Goal: Check status: Check status

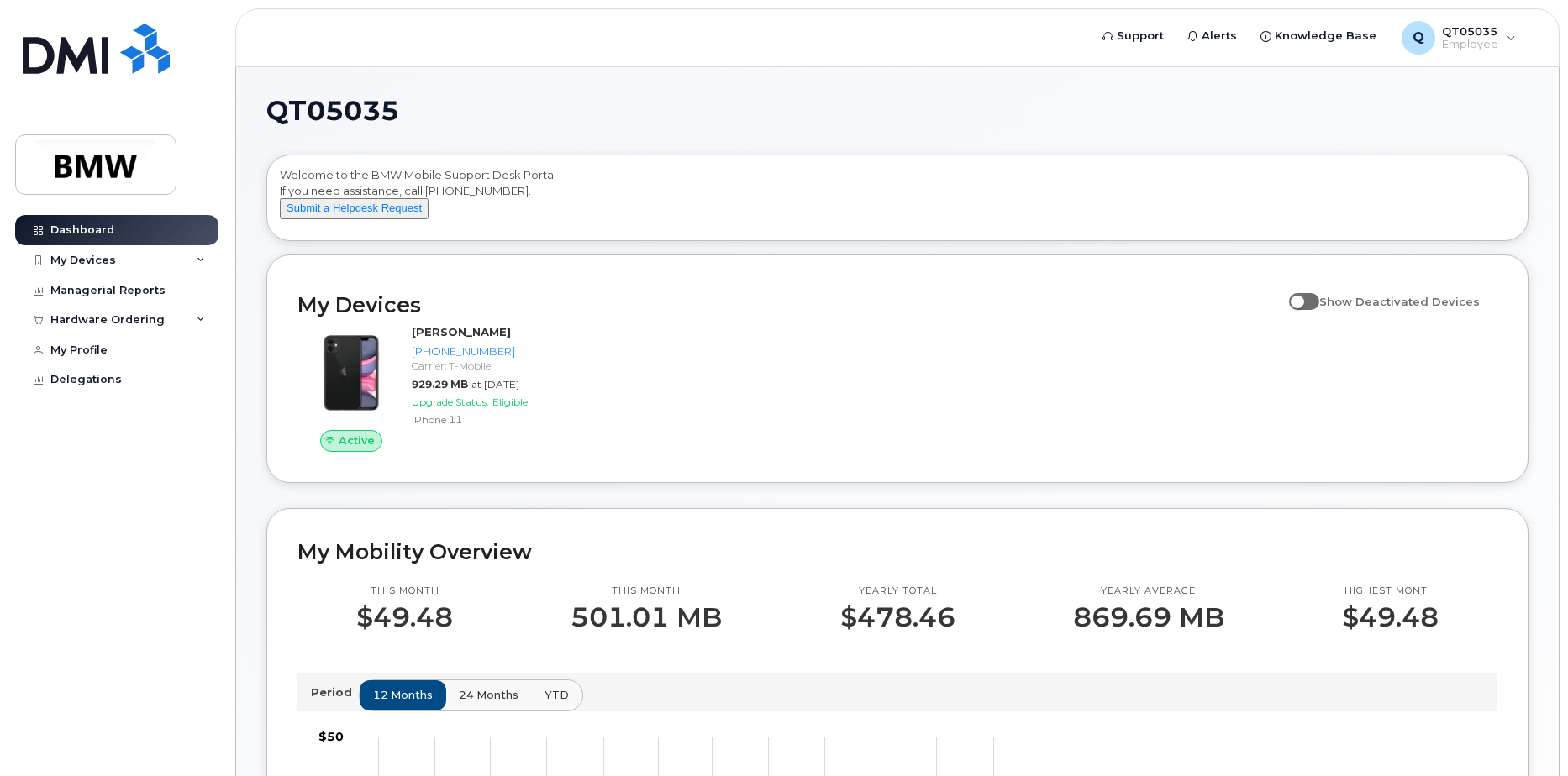
scroll to position [252, 0]
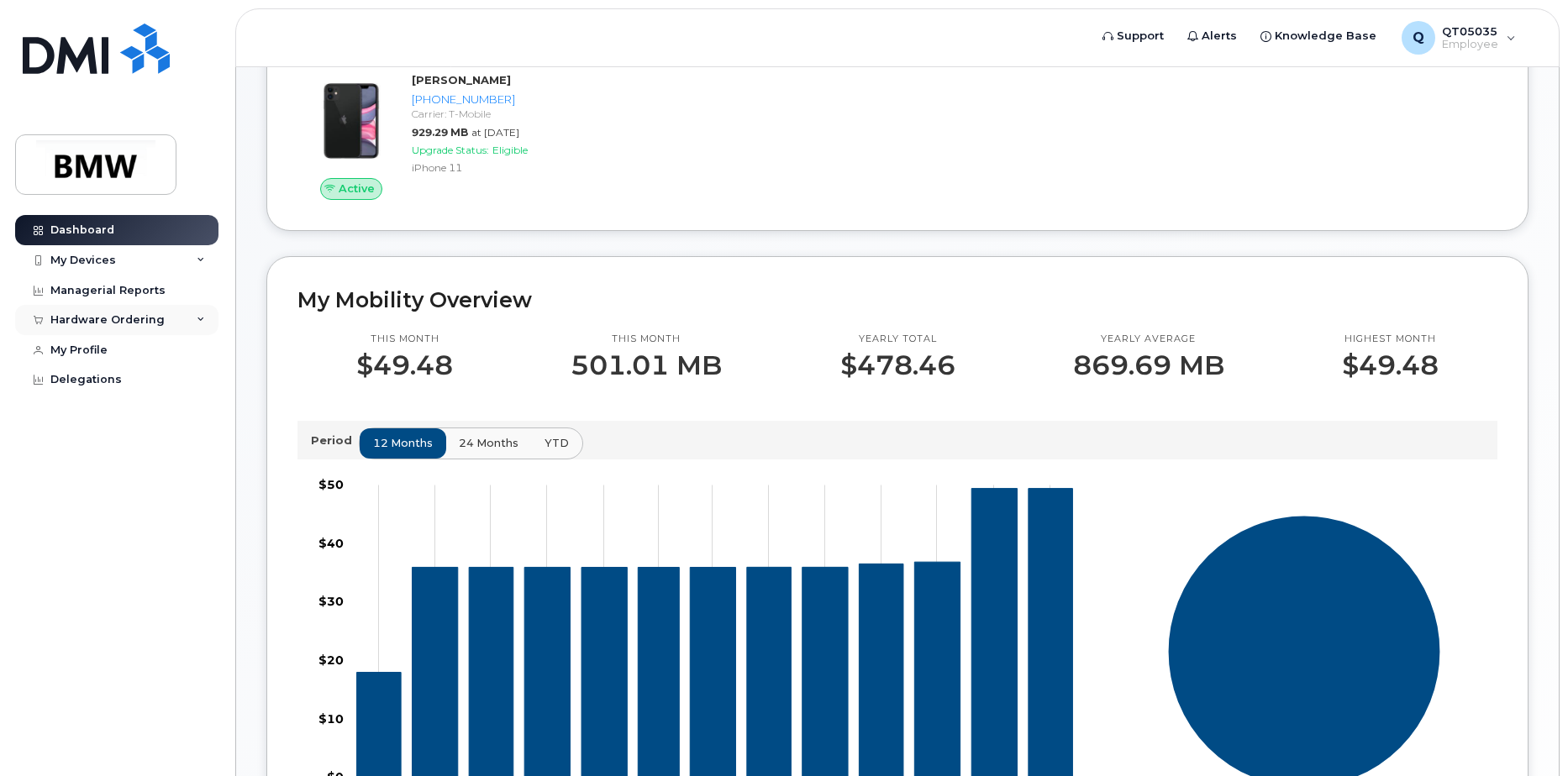
click at [80, 313] on div "Hardware Ordering" at bounding box center [107, 320] width 115 height 13
click at [82, 327] on div "Hardware Ordering" at bounding box center [116, 320] width 203 height 30
click at [82, 288] on div "Managerial Reports" at bounding box center [107, 290] width 116 height 13
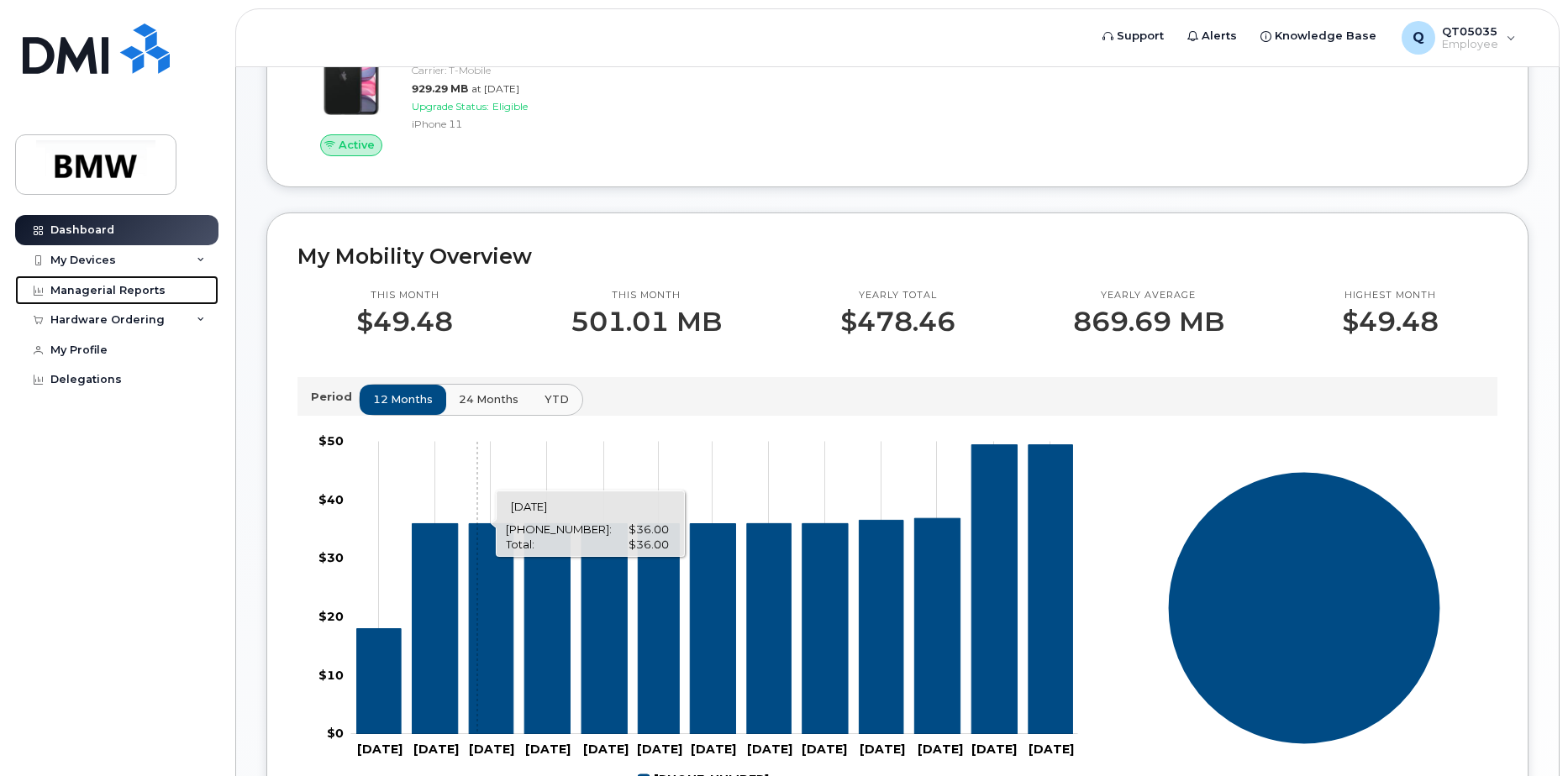
scroll to position [0, 0]
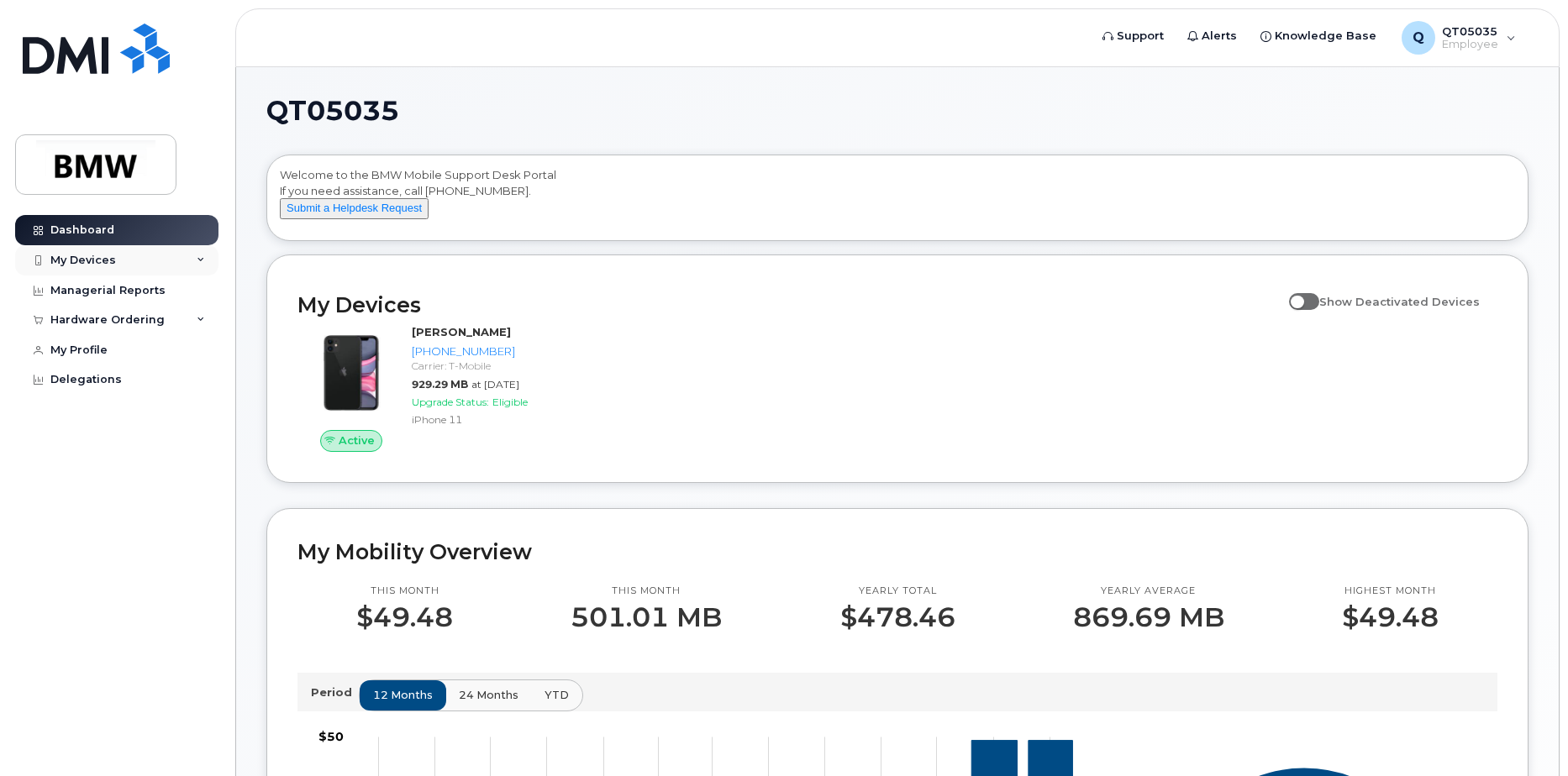
click at [119, 252] on div "My Devices" at bounding box center [116, 260] width 203 height 30
click at [1218, 36] on span "Alerts" at bounding box center [1219, 36] width 35 height 17
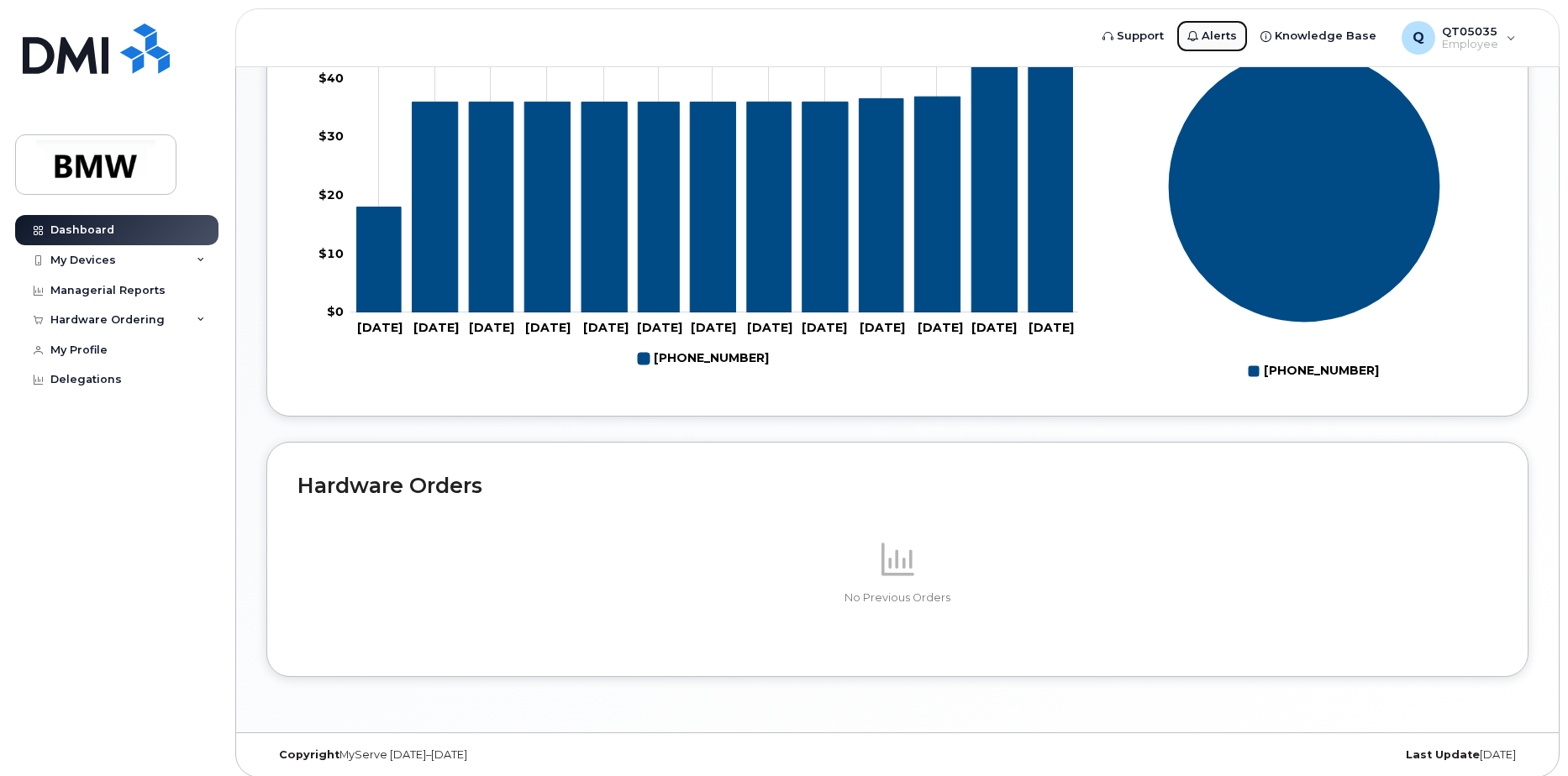
scroll to position [742, 0]
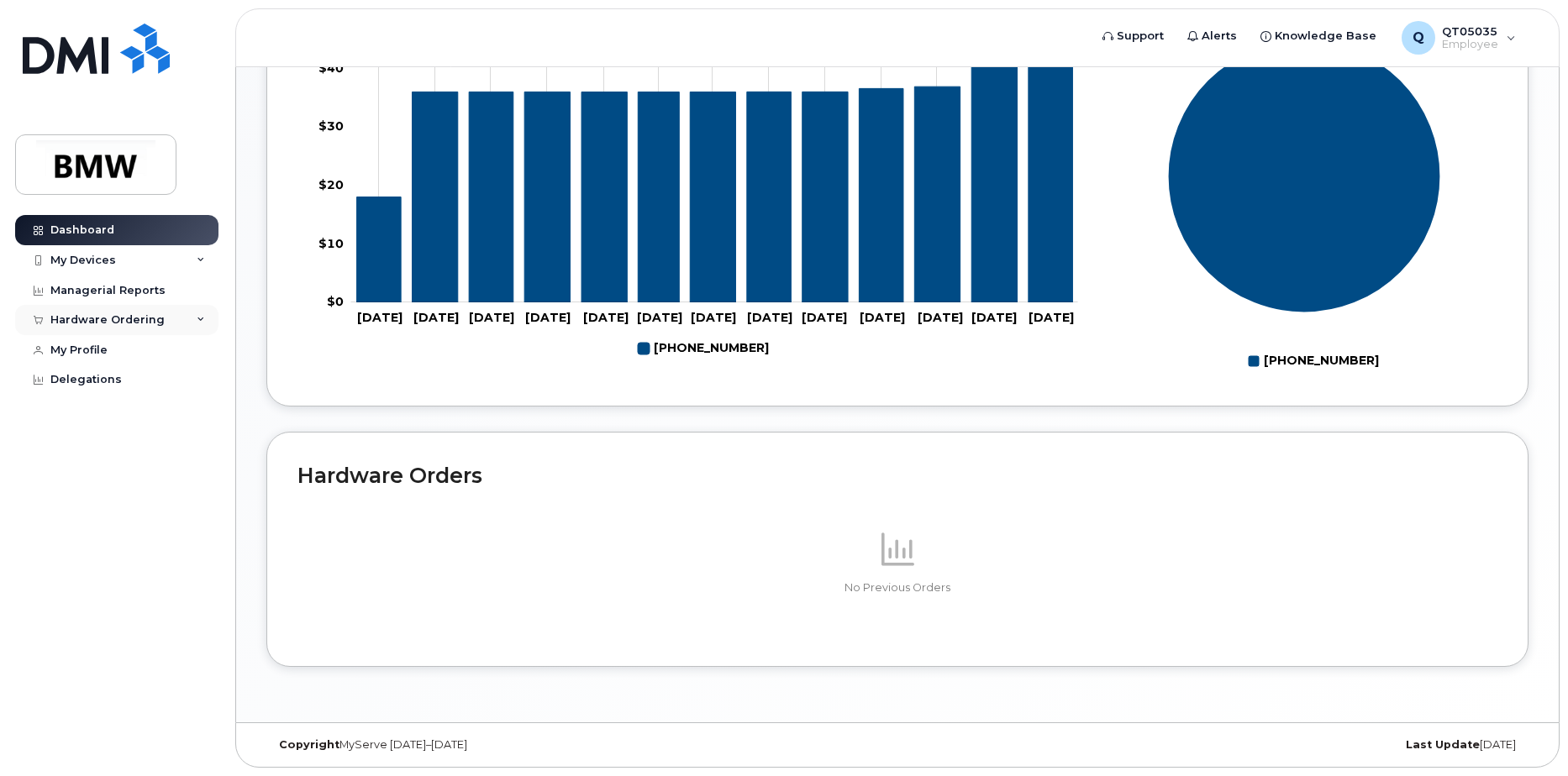
click at [60, 318] on div "Hardware Ordering" at bounding box center [107, 320] width 115 height 13
click at [79, 351] on div "My Orders" at bounding box center [89, 351] width 61 height 15
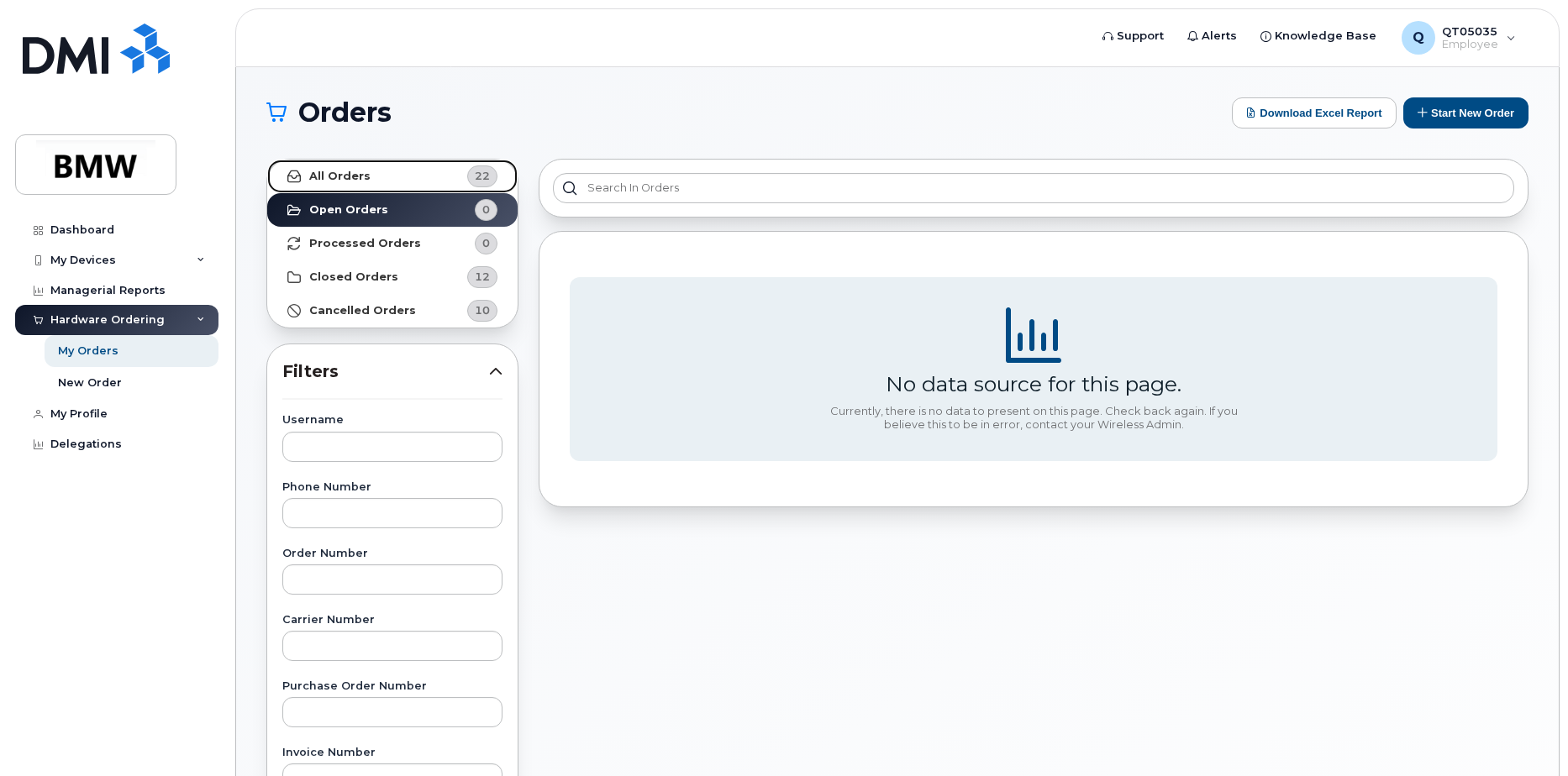
click at [354, 175] on strong "All Orders" at bounding box center [339, 176] width 61 height 13
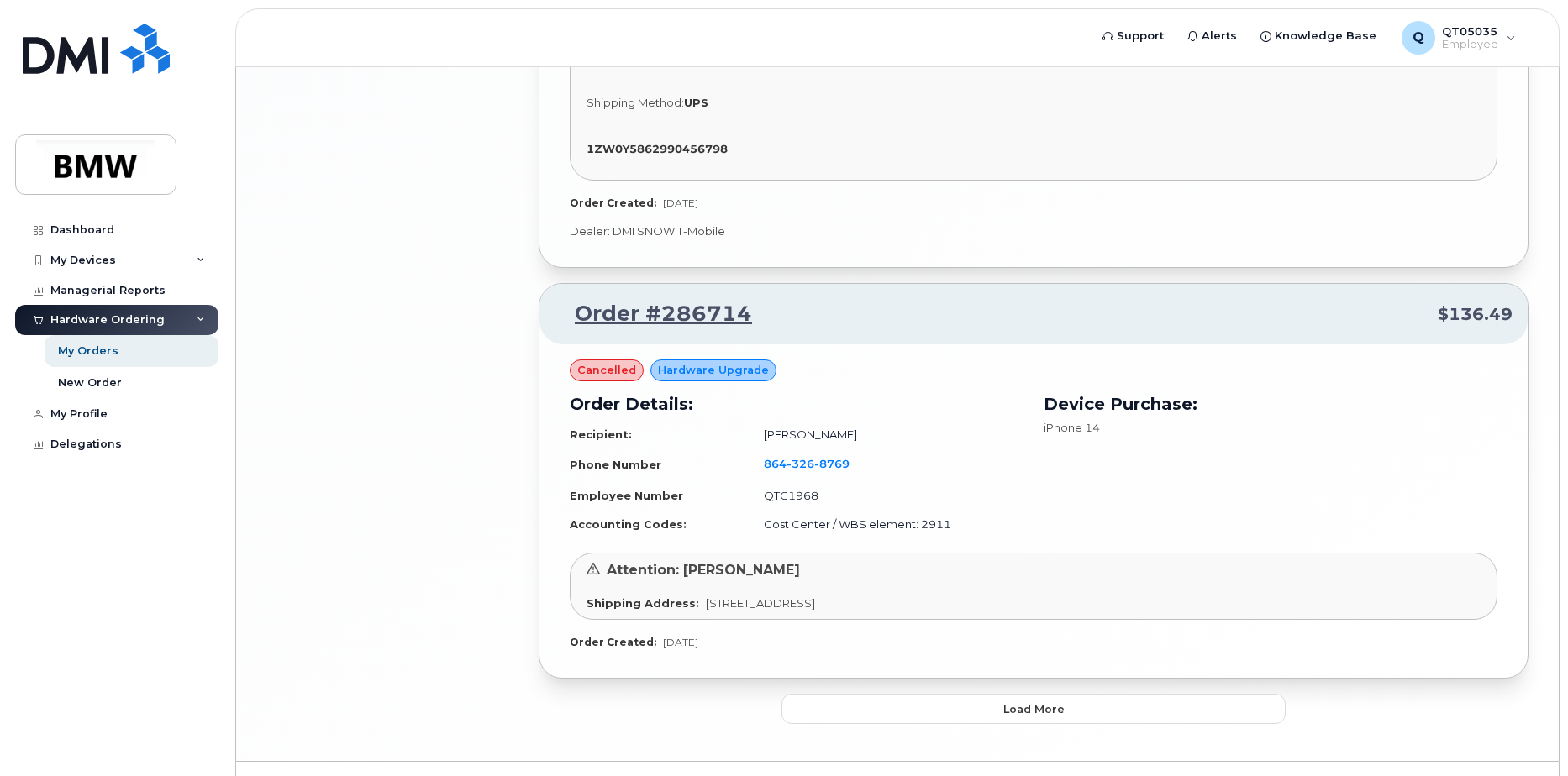
scroll to position [3774, 0]
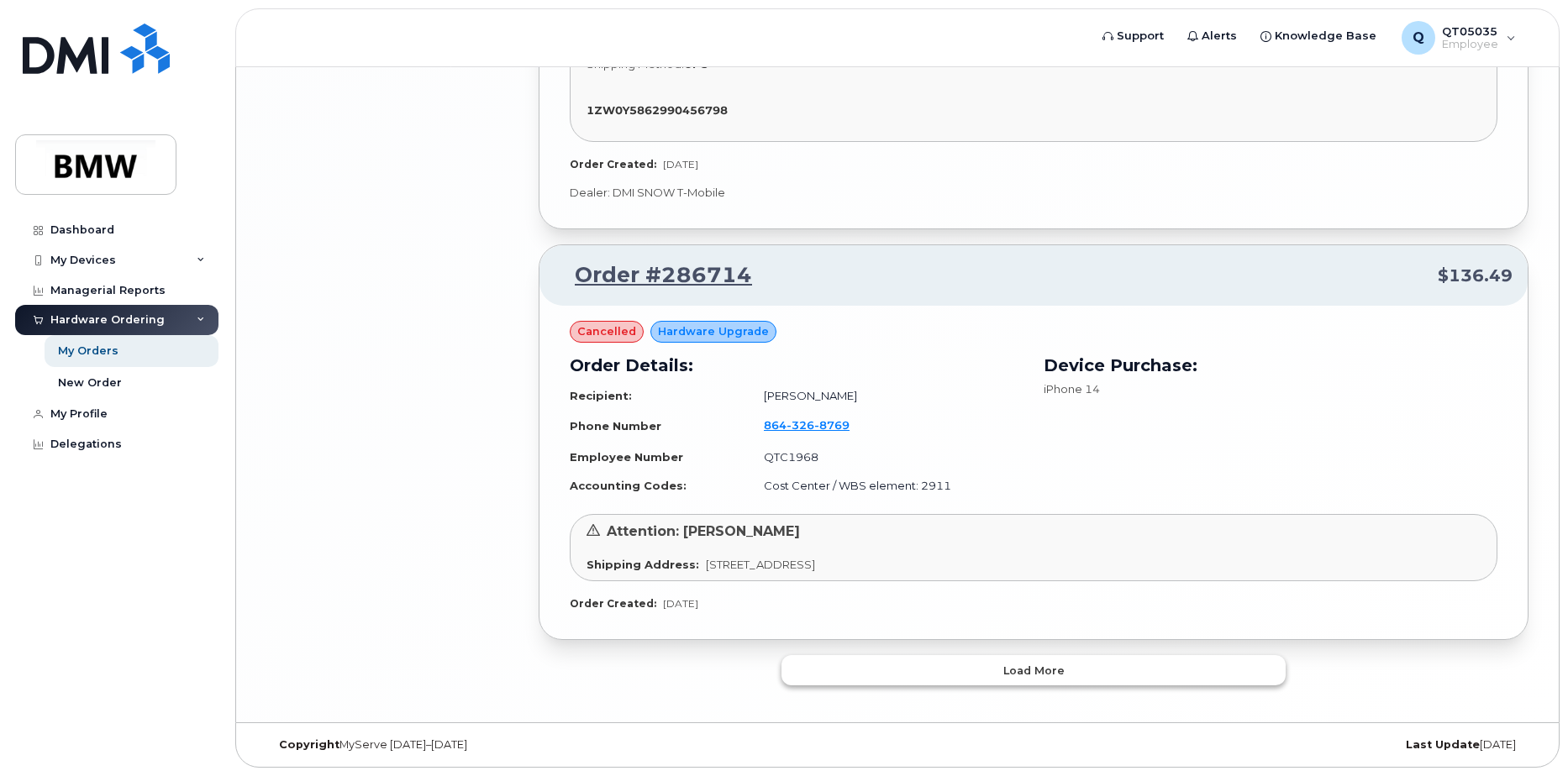
click at [966, 675] on button "Load more" at bounding box center [1033, 670] width 504 height 30
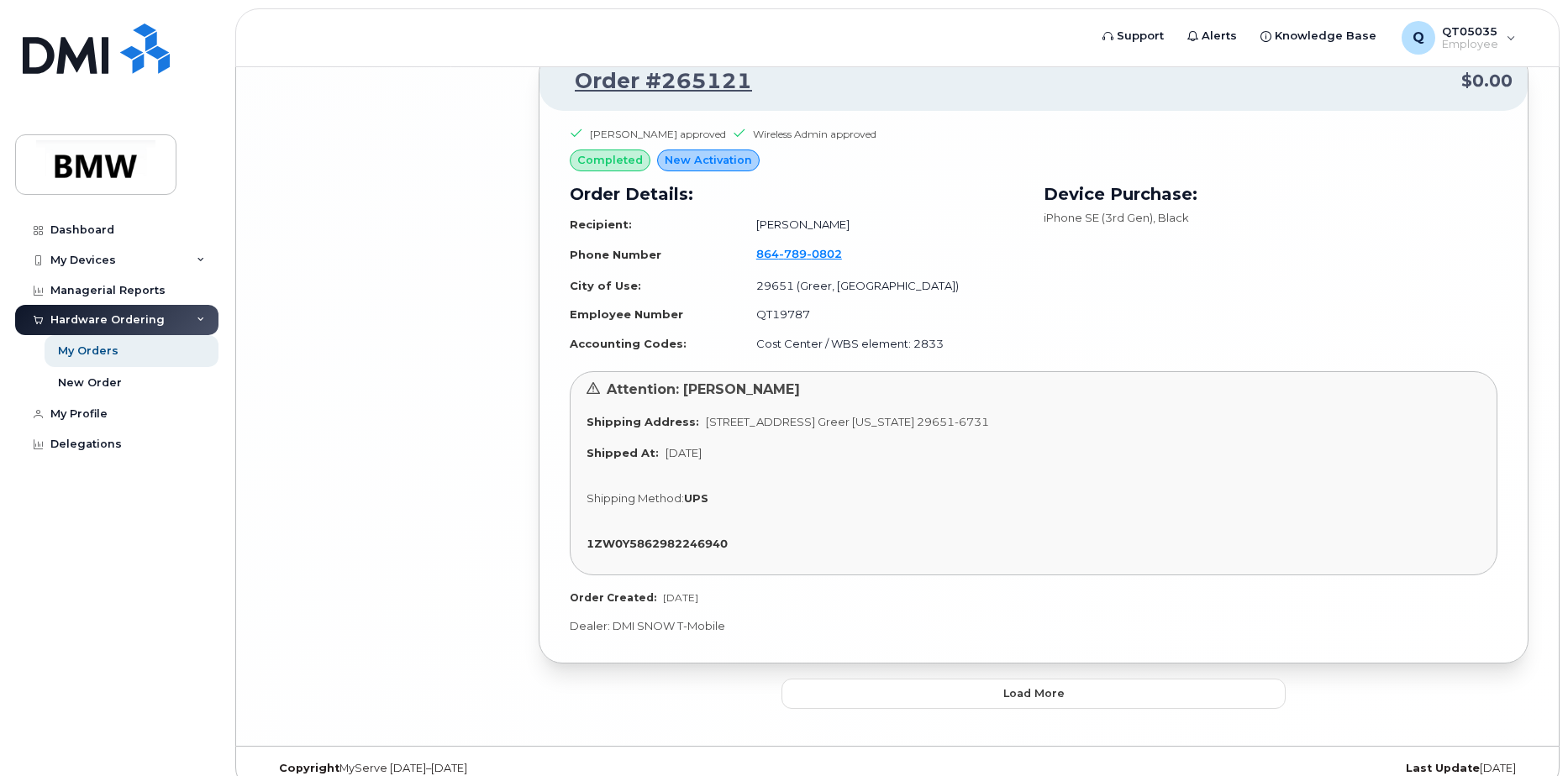
scroll to position [8364, 0]
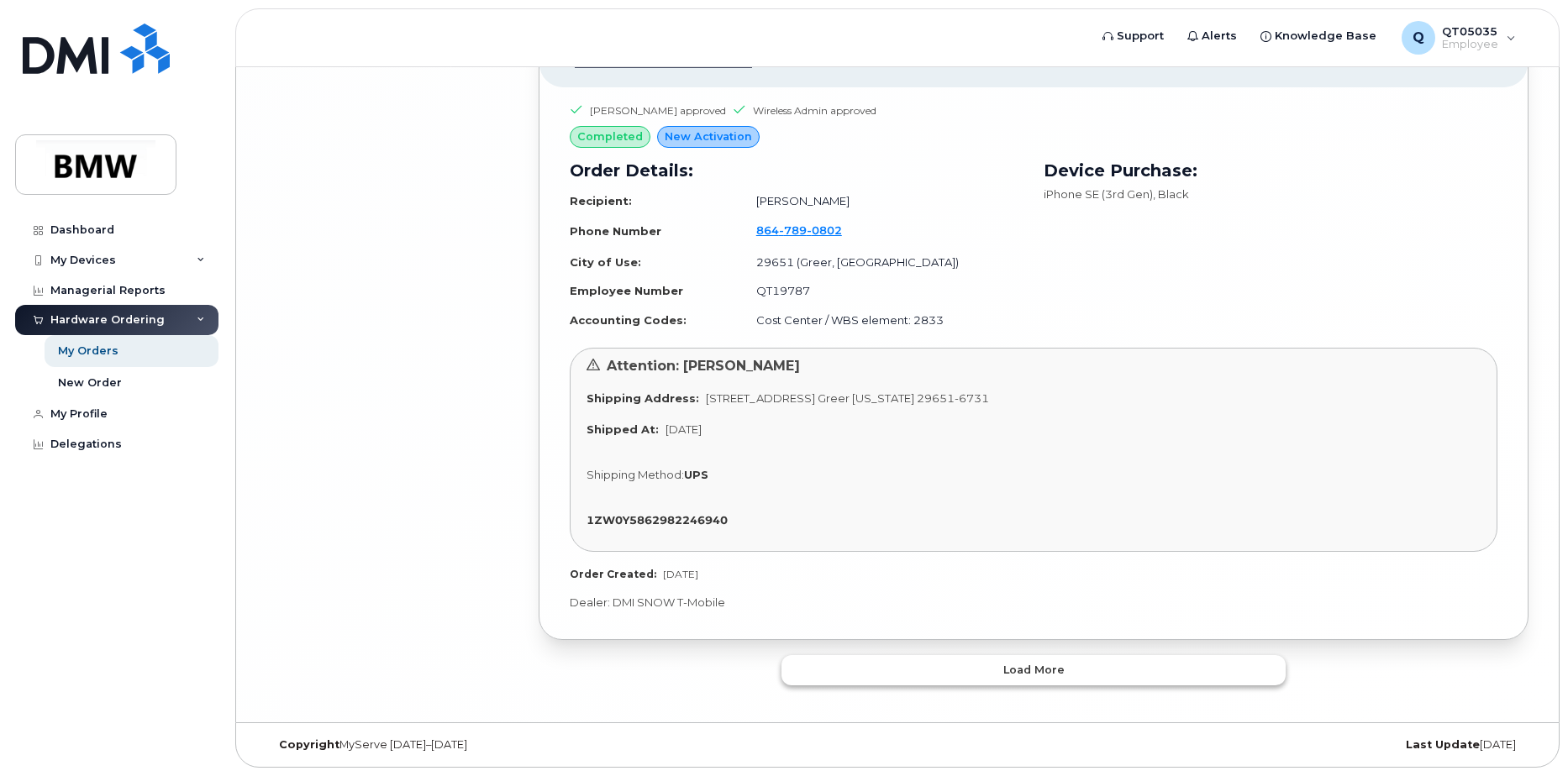
click at [918, 685] on button "Load more" at bounding box center [1033, 670] width 504 height 30
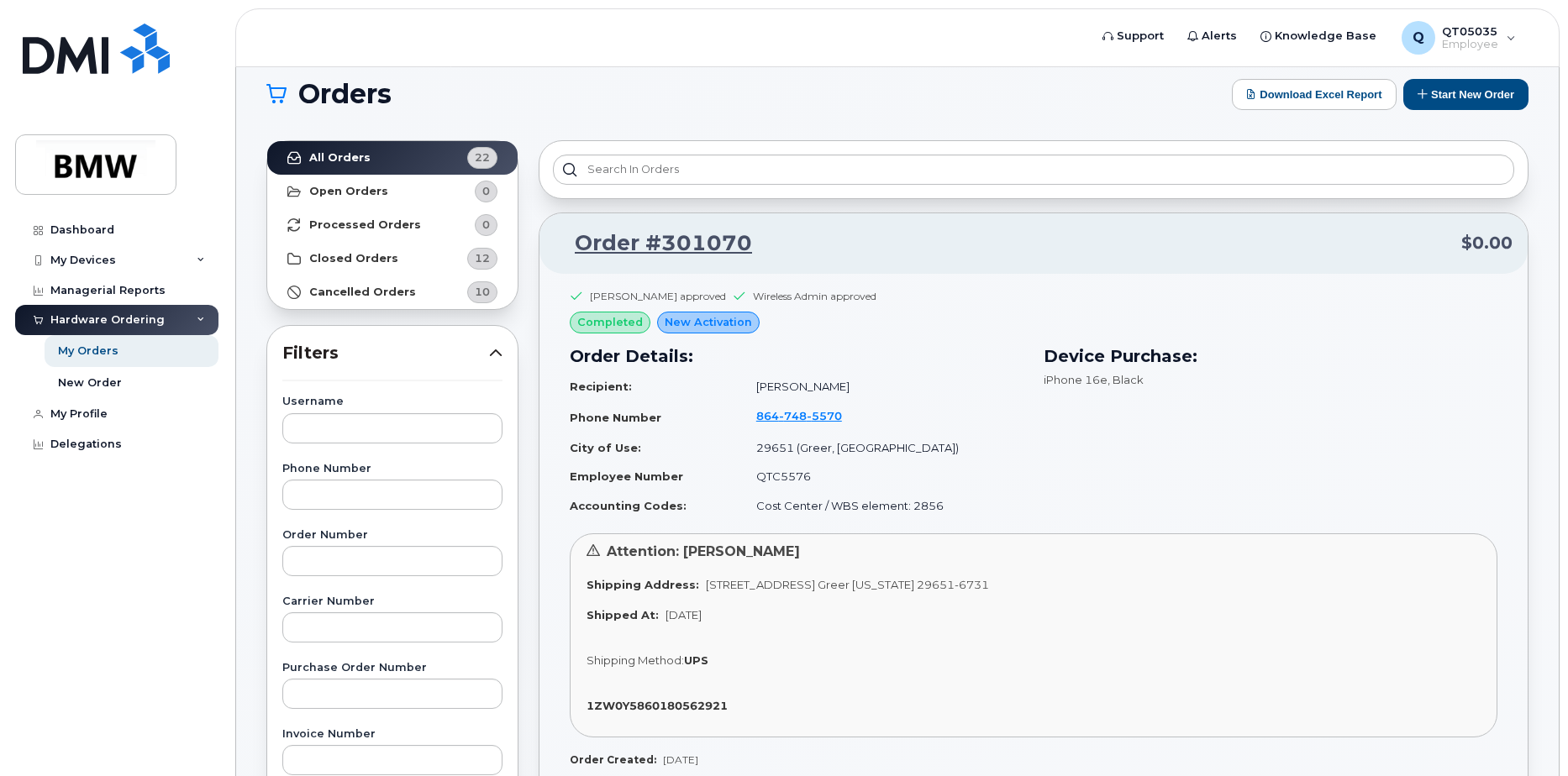
scroll to position [0, 0]
